Goal: Information Seeking & Learning: Learn about a topic

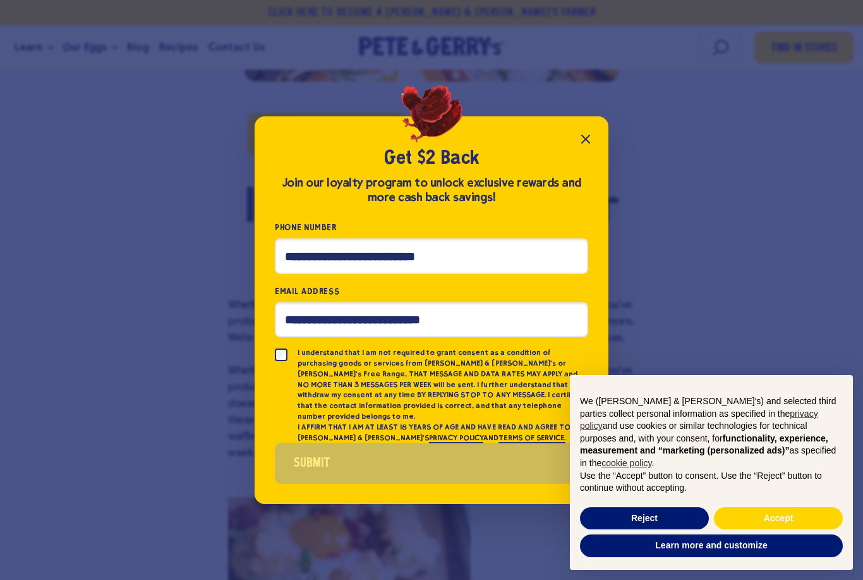
scroll to position [647, 0]
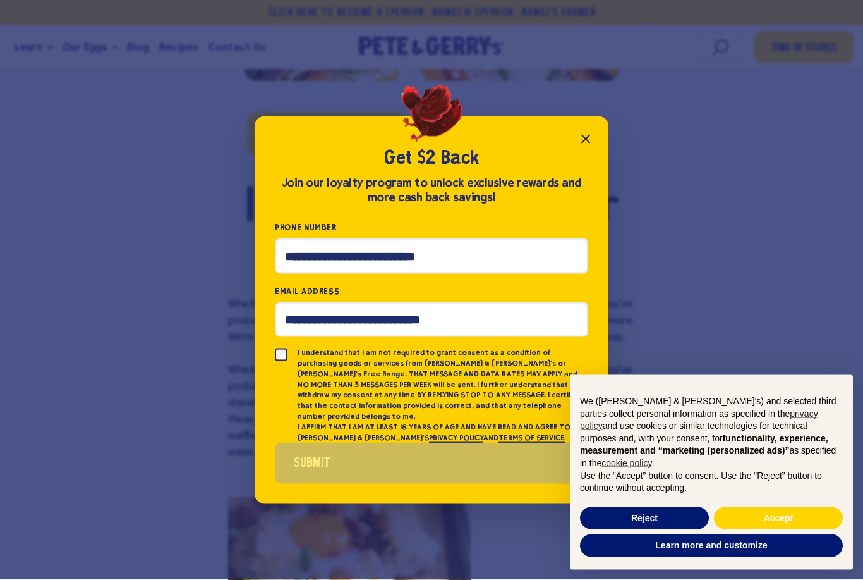
click at [588, 147] on icon "Close popup" at bounding box center [585, 138] width 15 height 15
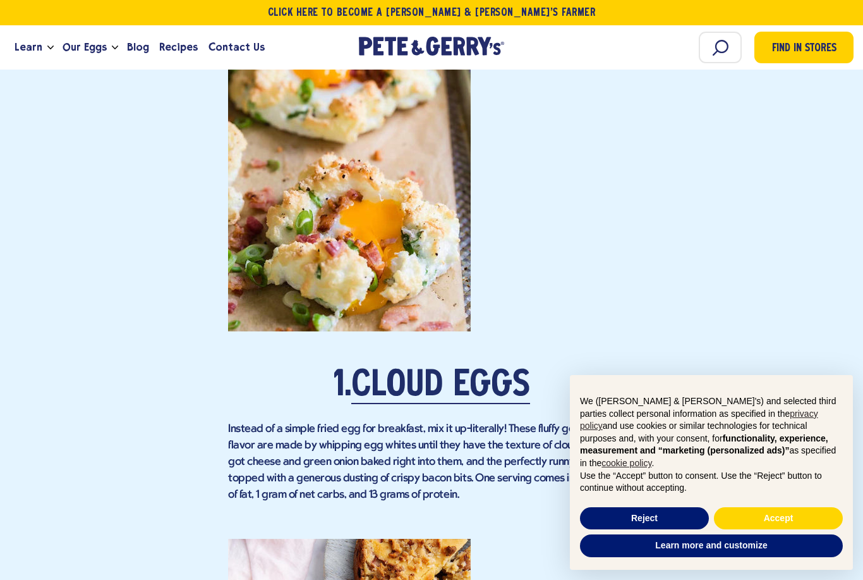
scroll to position [1115, 0]
click at [433, 369] on link "Cloud Eggs" at bounding box center [440, 386] width 179 height 35
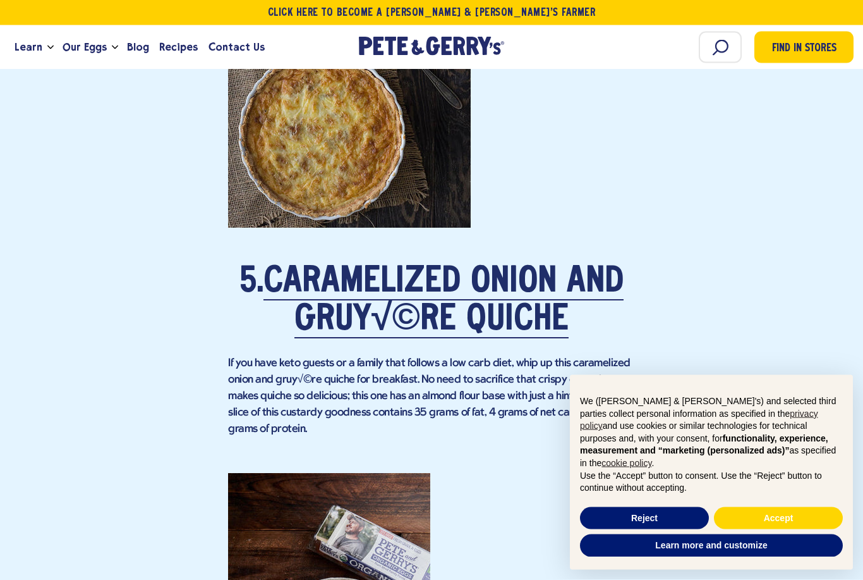
scroll to position [3283, 0]
click at [403, 265] on link "Caramelized Onion and Gruy√©re Quiche" at bounding box center [444, 301] width 360 height 73
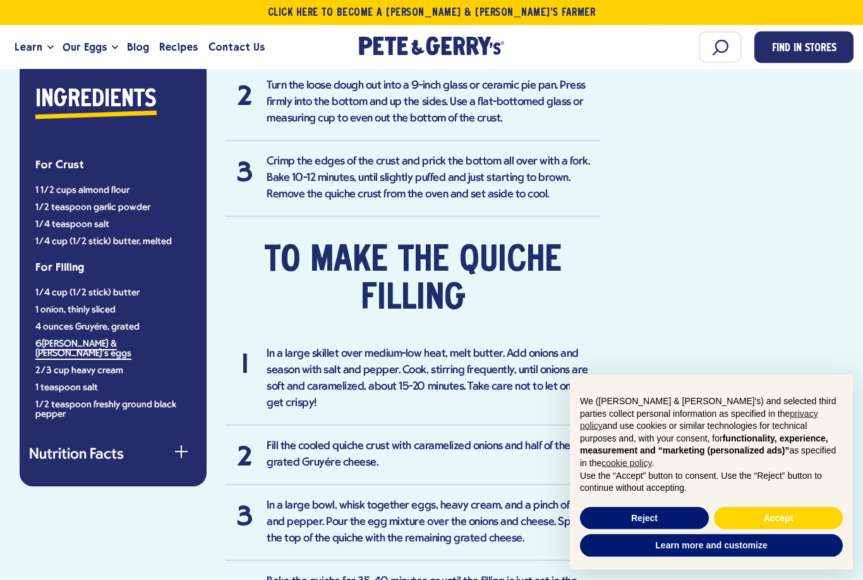
scroll to position [980, 0]
click at [108, 447] on button "Nutrition Facts" at bounding box center [113, 454] width 168 height 15
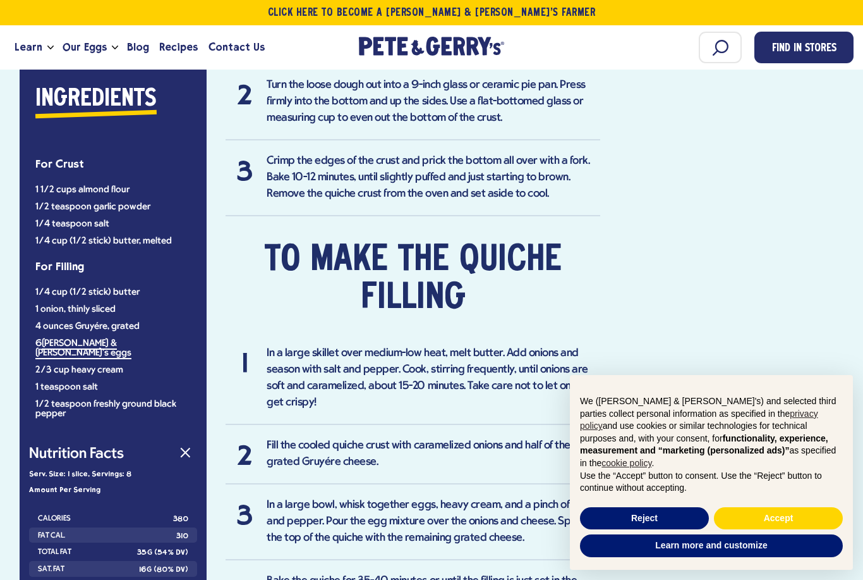
scroll to position [984, 0]
